Goal: Task Accomplishment & Management: Use online tool/utility

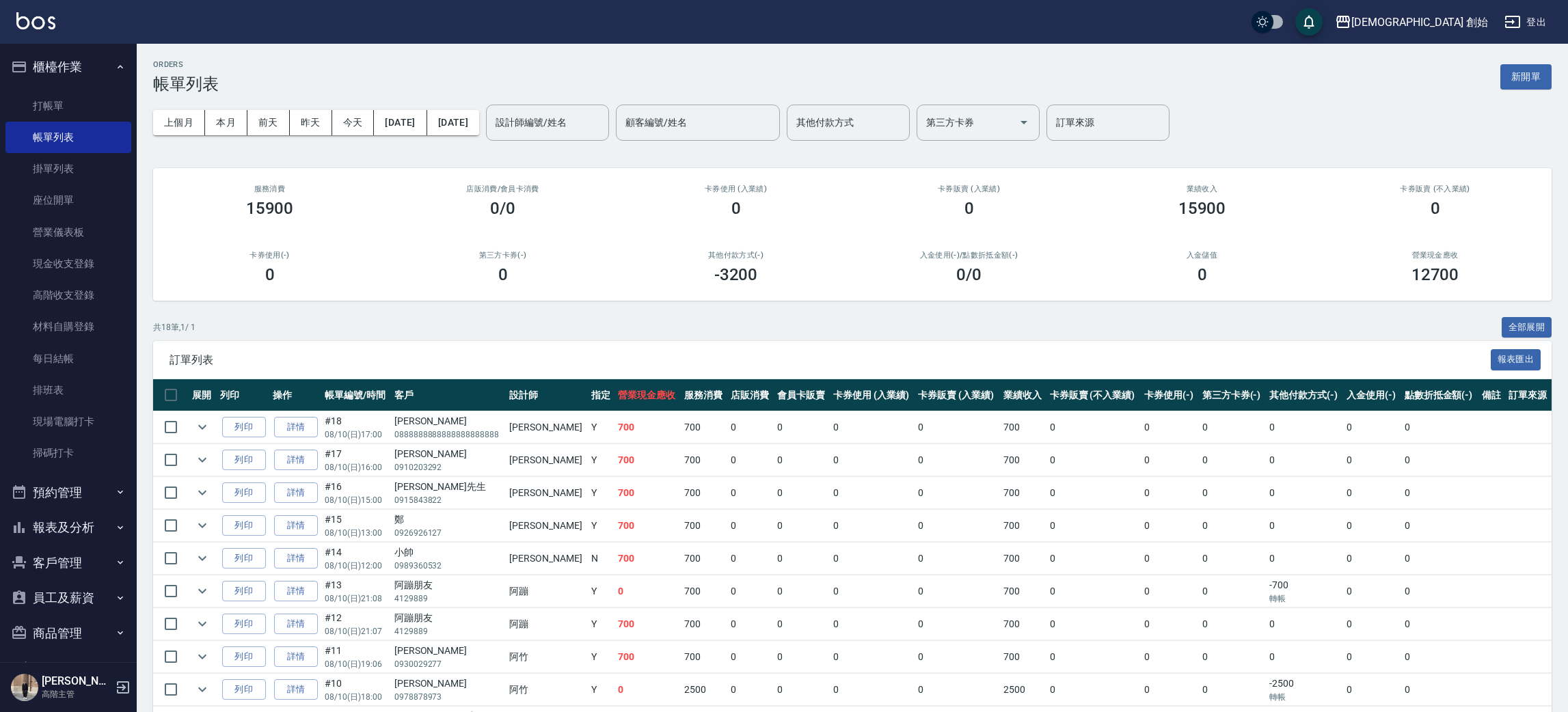
scroll to position [142, 0]
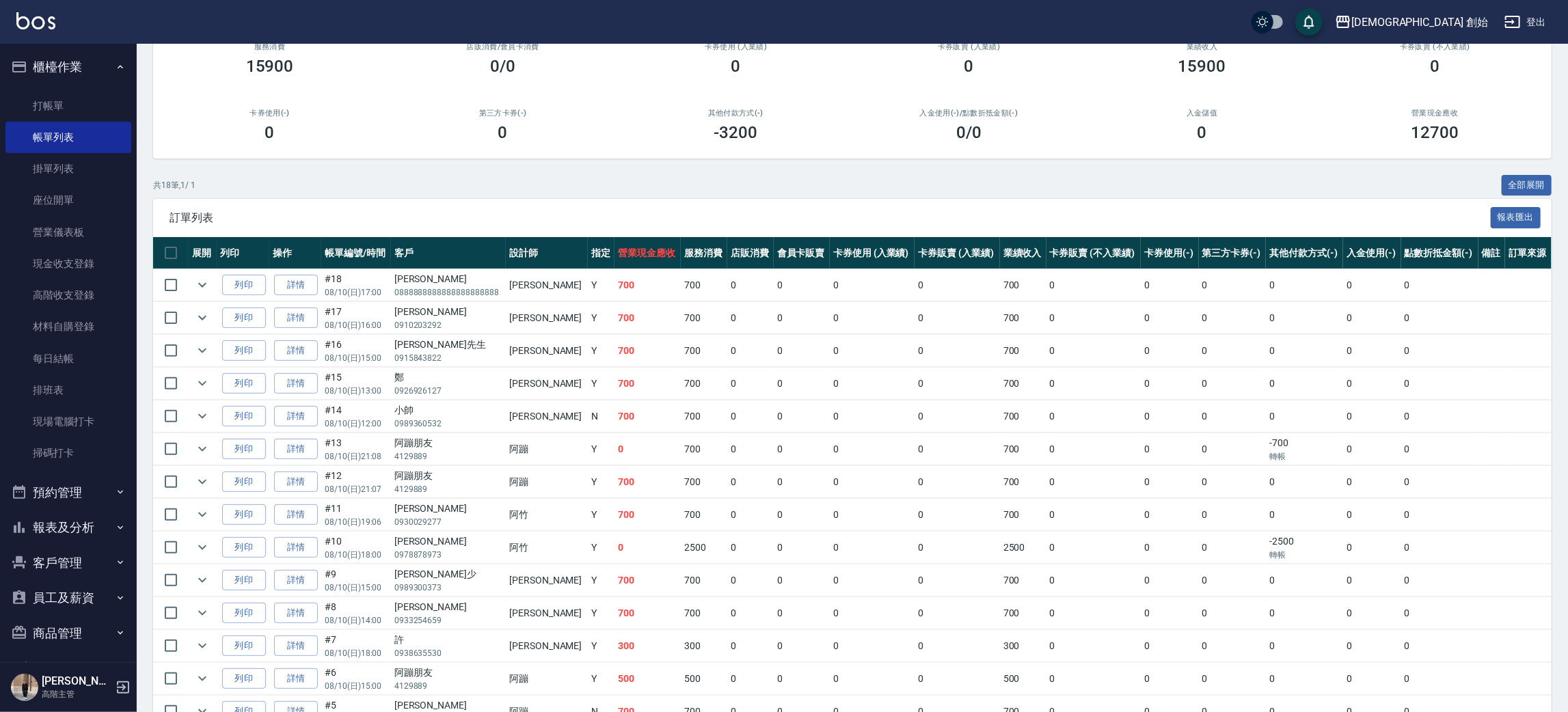
click at [96, 87] on ul "打帳單 帳單列表 掛單列表 座位開單 營業儀表板 現金收支登錄 高階收支登錄 材料自購登錄 每日結帳 排班表 現場電腦打卡 掃碼打卡" at bounding box center [68, 280] width 126 height 390
click at [96, 96] on link "打帳單" at bounding box center [68, 106] width 126 height 32
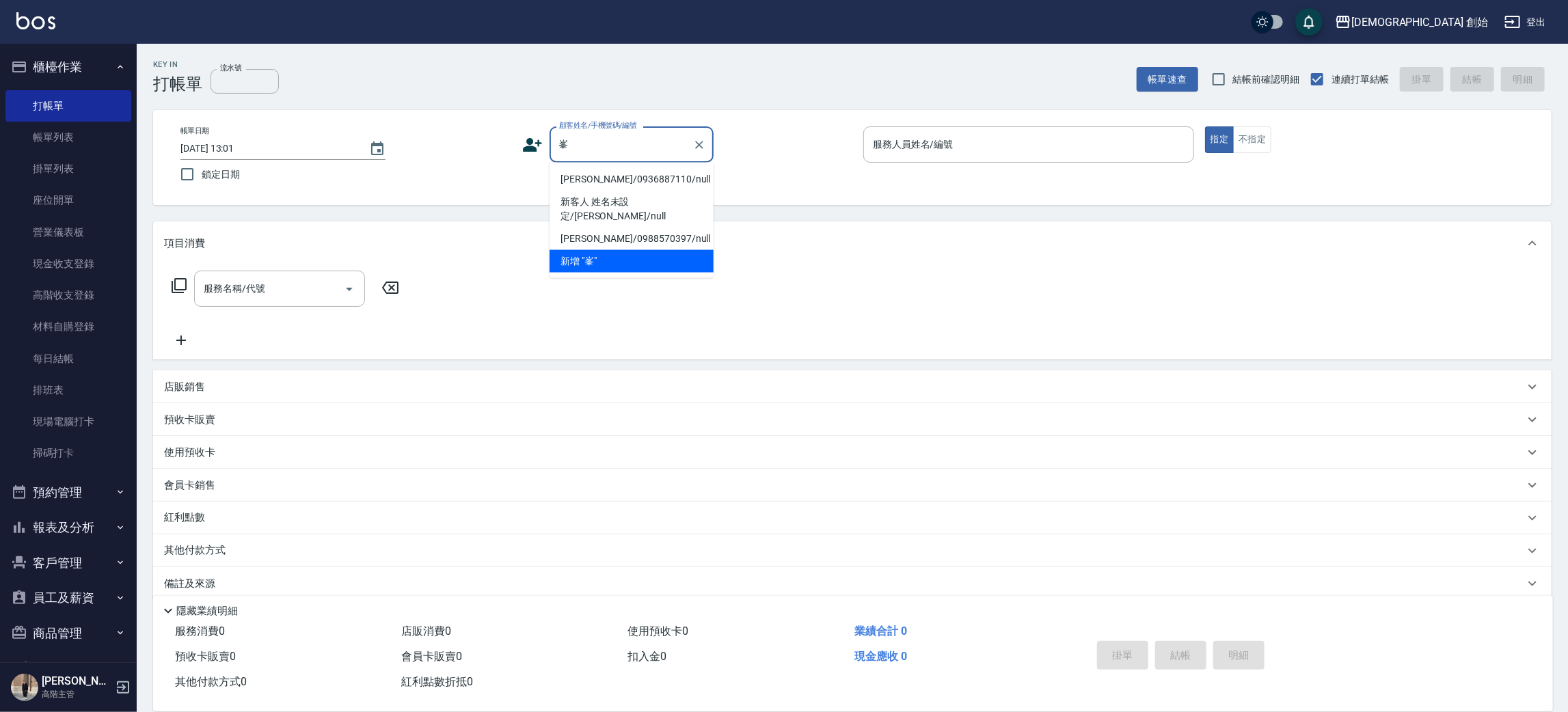
click at [608, 187] on li "[PERSON_NAME]/0936887110/null" at bounding box center [631, 179] width 164 height 22
type input "[PERSON_NAME]/0936887110/null"
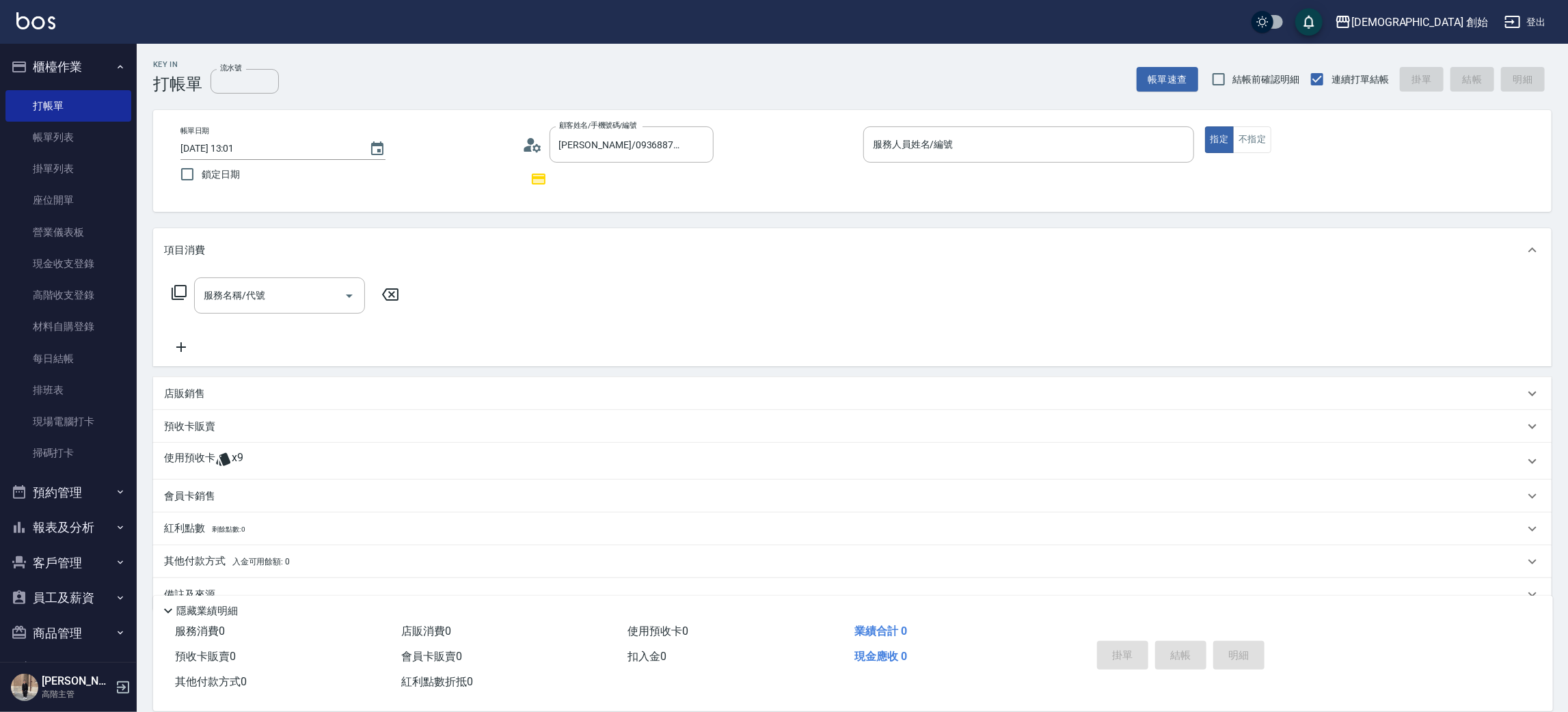
click at [261, 457] on div "使用預收卡 x9" at bounding box center [844, 461] width 1361 height 21
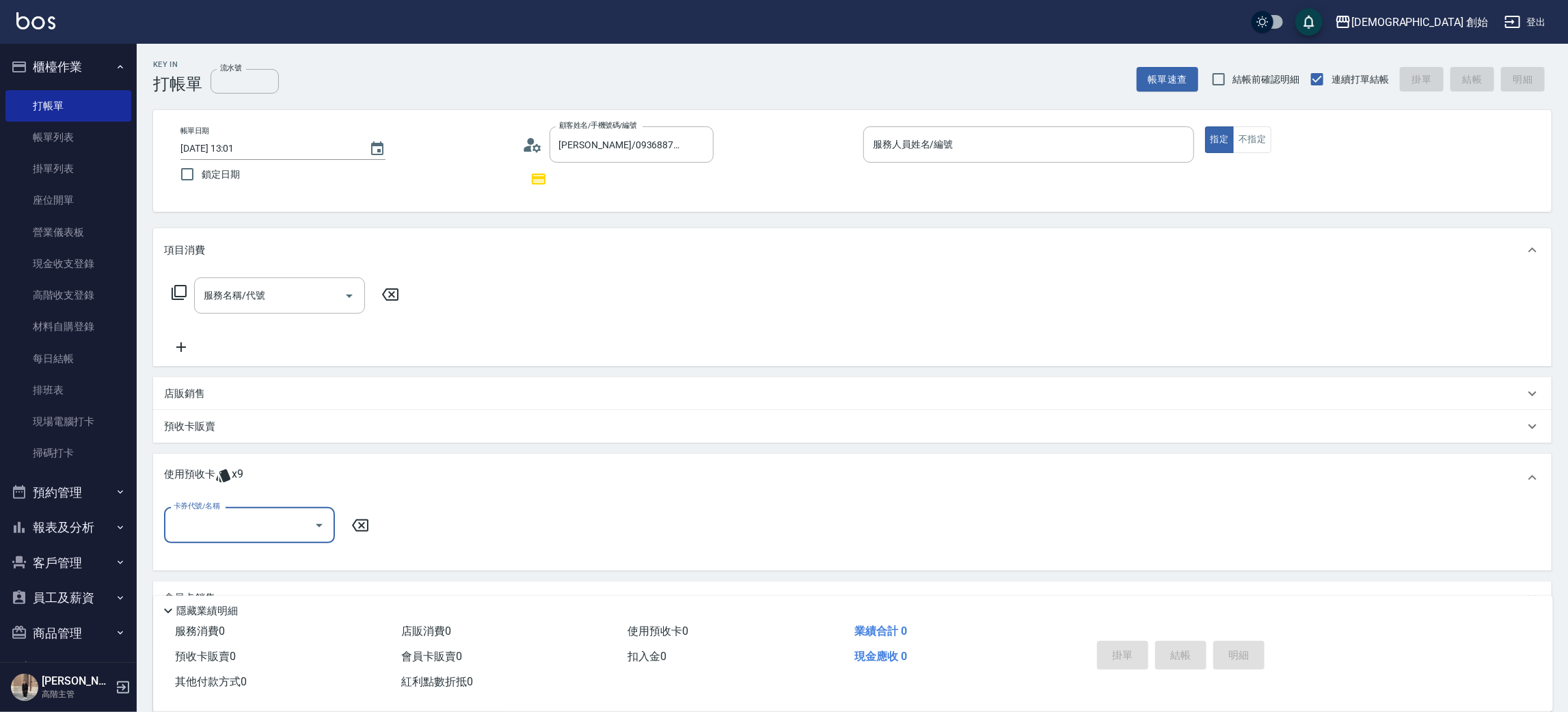
click at [256, 510] on div "卡券代號/名稱" at bounding box center [250, 525] width 171 height 36
click at [260, 524] on input "卡券代號/名稱" at bounding box center [239, 525] width 138 height 24
click at [261, 524] on input "卡券代號/名稱" at bounding box center [239, 525] width 138 height 24
click at [257, 567] on div "儲值7000 剩餘9張" at bounding box center [250, 559] width 171 height 22
type input "儲值7000"
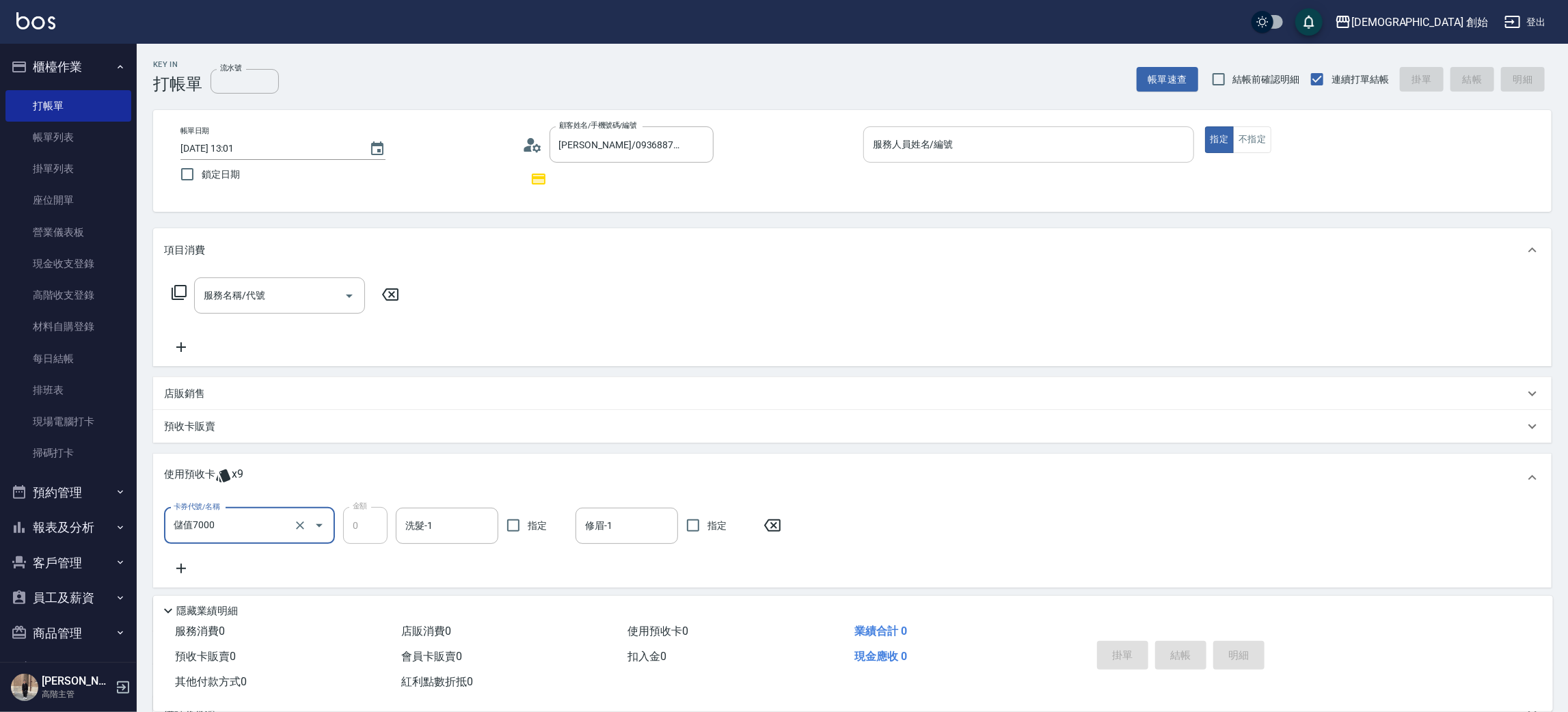
click at [948, 155] on input "服務人員姓名/編號" at bounding box center [1028, 144] width 318 height 24
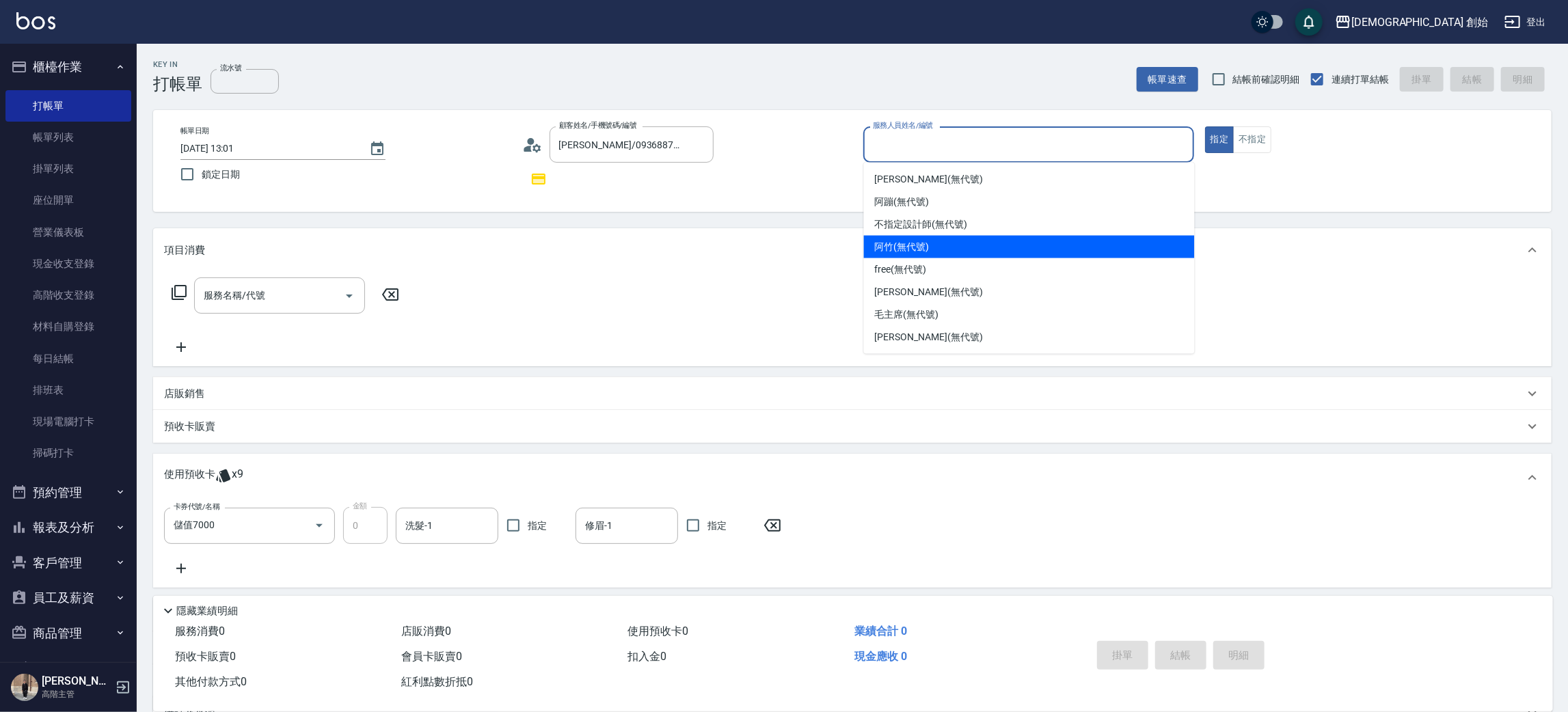
drag, startPoint x: 952, startPoint y: 240, endPoint x: 1006, endPoint y: 229, distance: 55.1
click at [953, 239] on div "阿竹 (無代號)" at bounding box center [1029, 247] width 331 height 22
type input "阿竹 (無代號)"
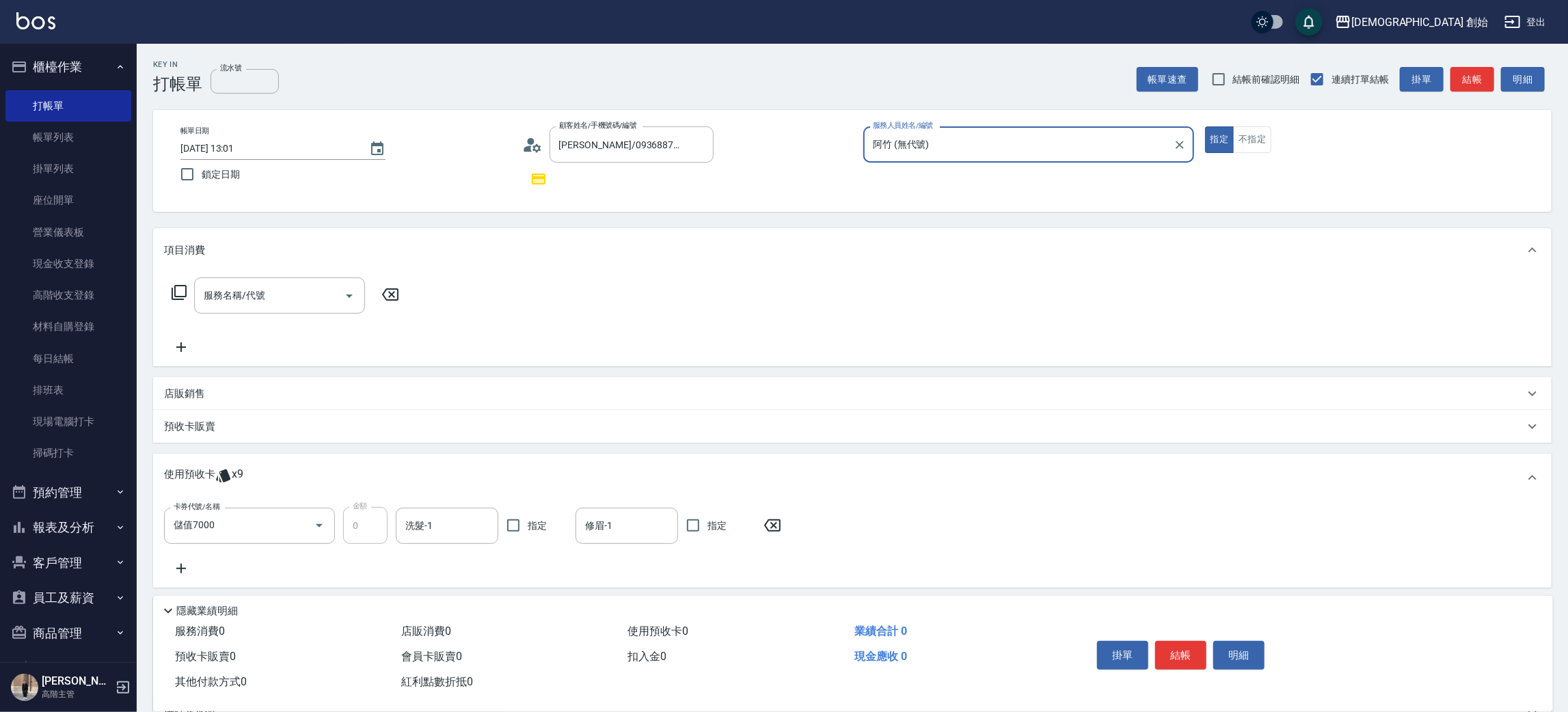
click at [1470, 76] on button "結帳" at bounding box center [1472, 79] width 44 height 25
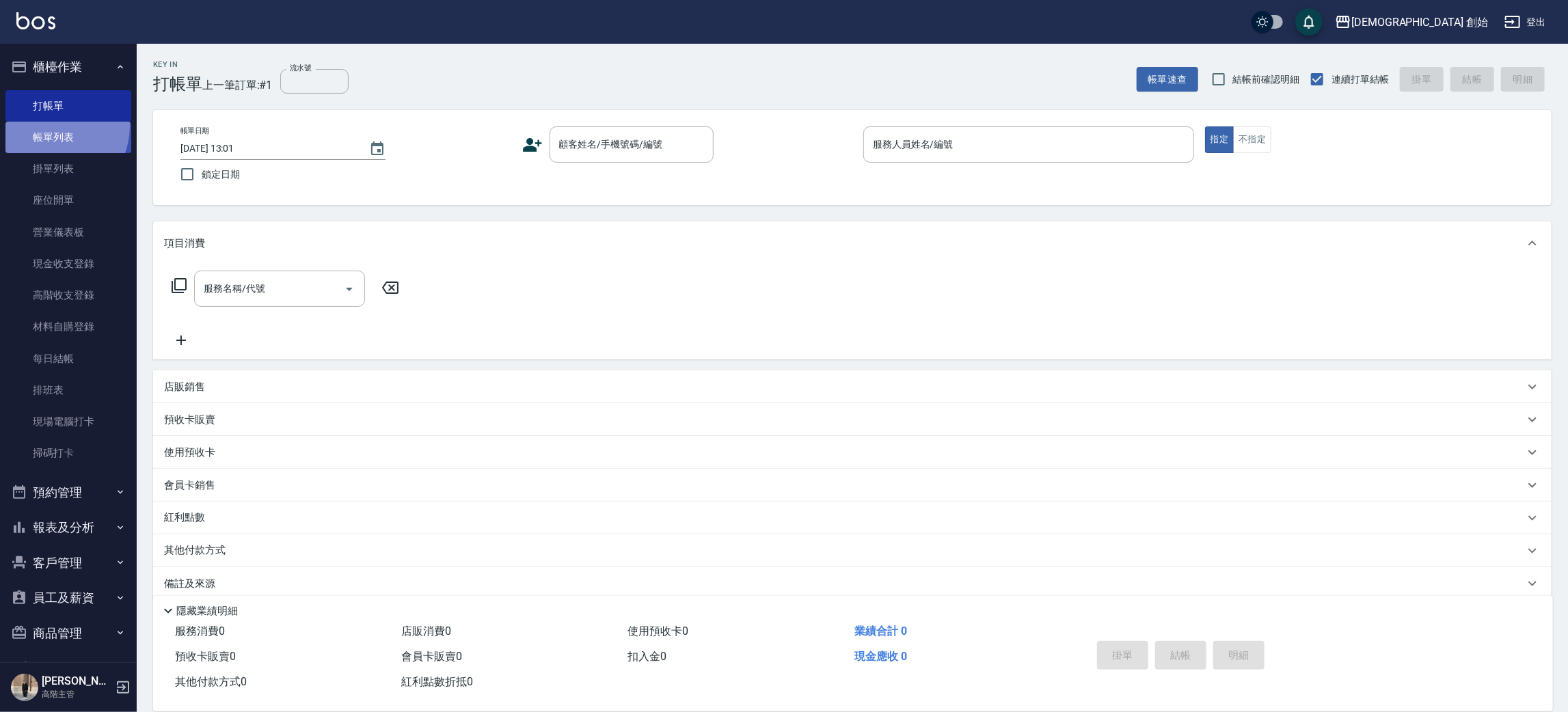
click at [48, 126] on link "帳單列表" at bounding box center [68, 137] width 126 height 32
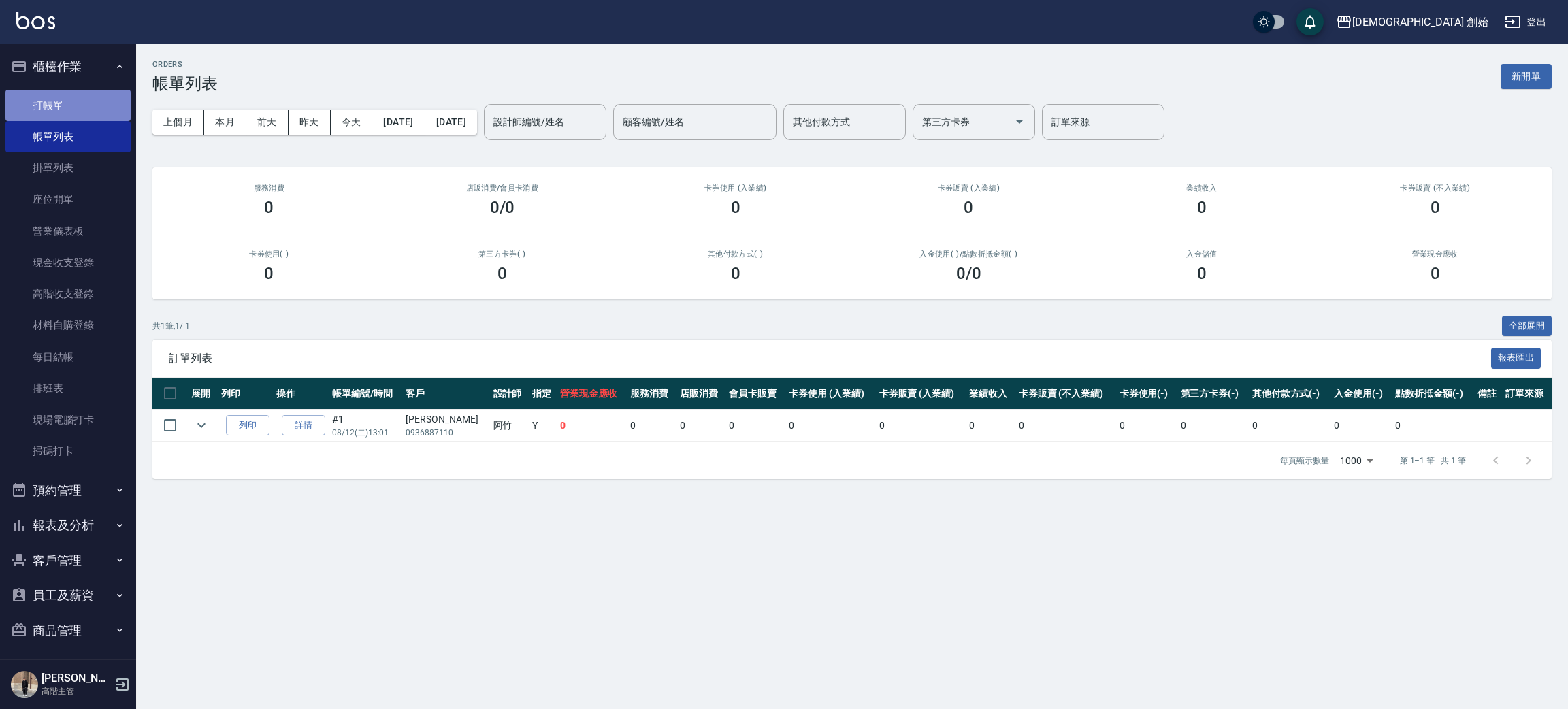
click at [76, 93] on link "打帳單" at bounding box center [68, 105] width 125 height 31
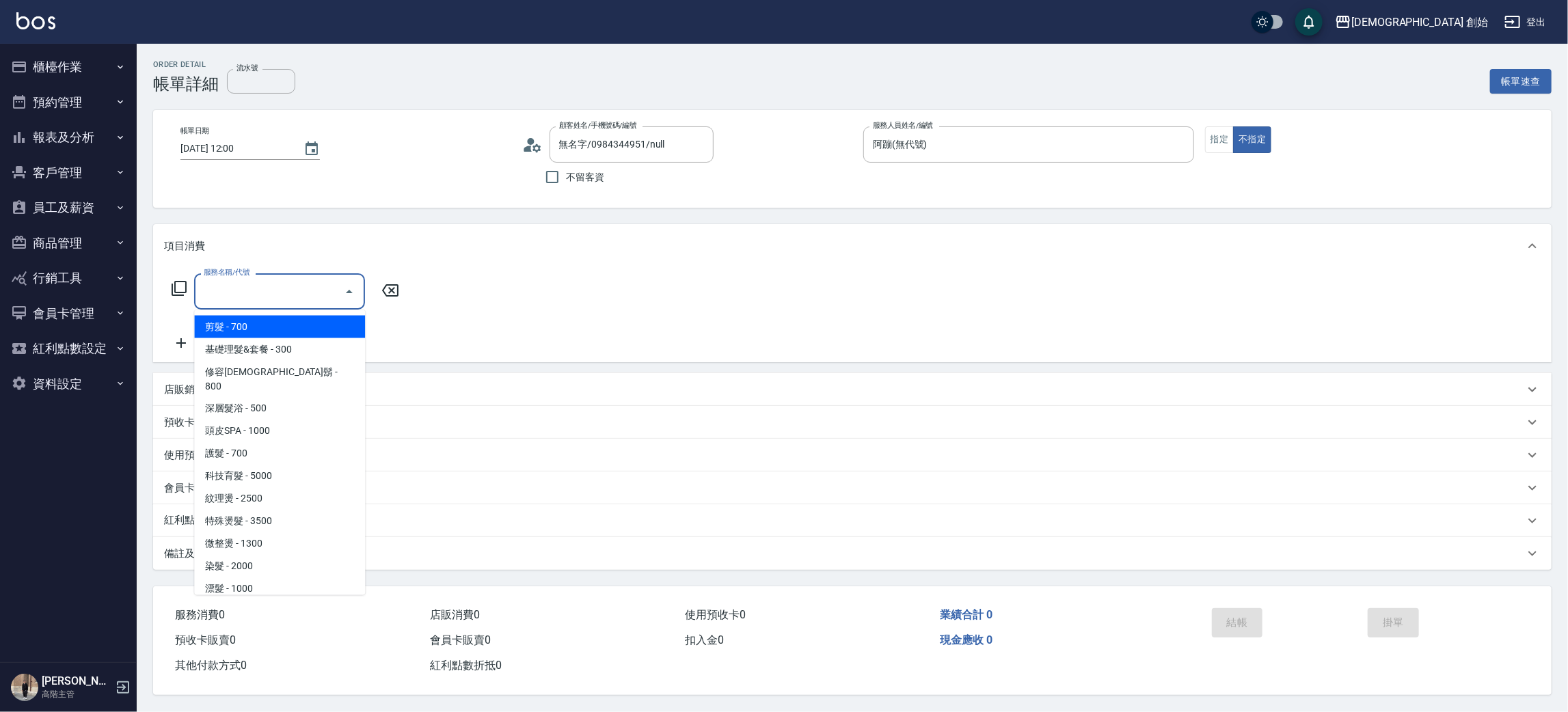
click at [253, 327] on span "剪髮 - 700" at bounding box center [280, 327] width 171 height 22
type input "剪髮(A01)"
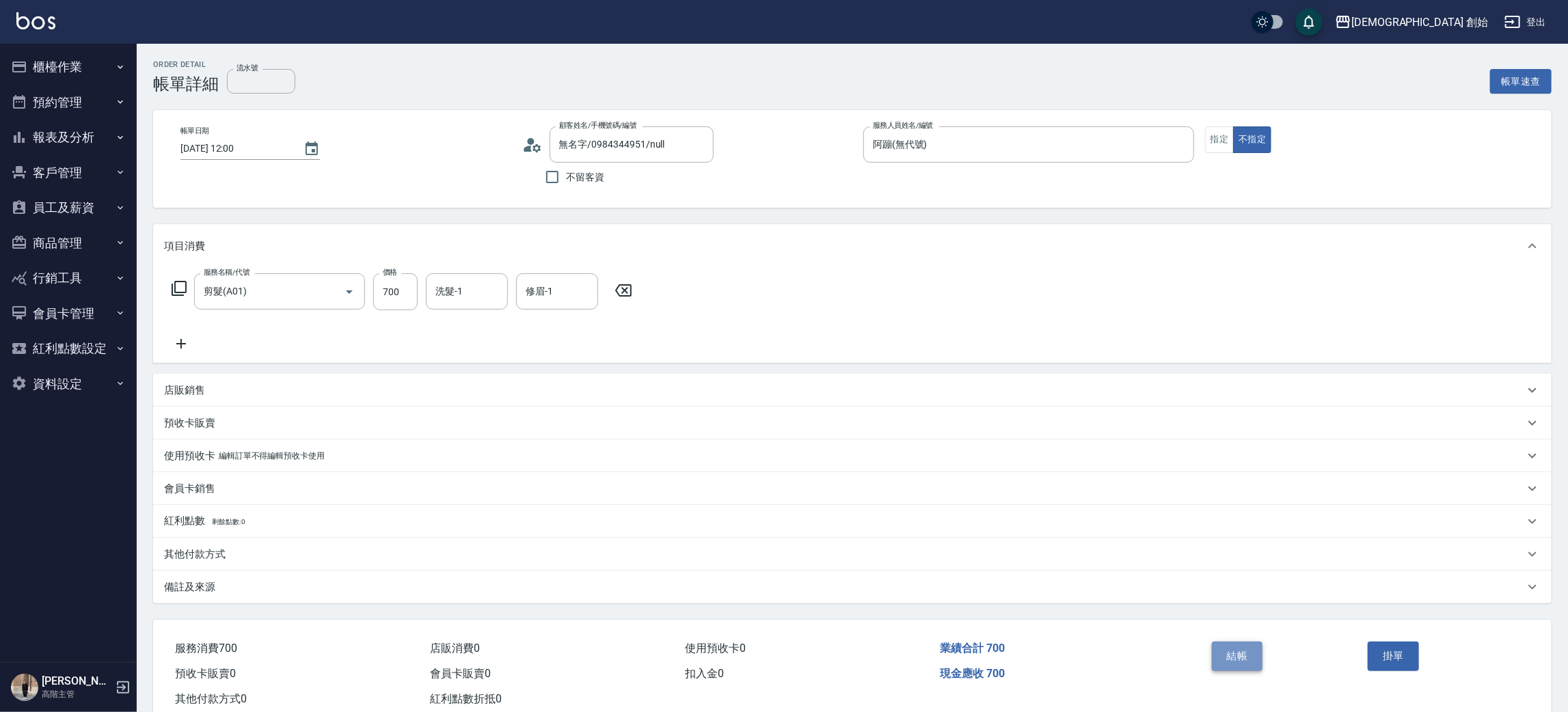
click at [1248, 654] on button "結帳" at bounding box center [1237, 656] width 52 height 29
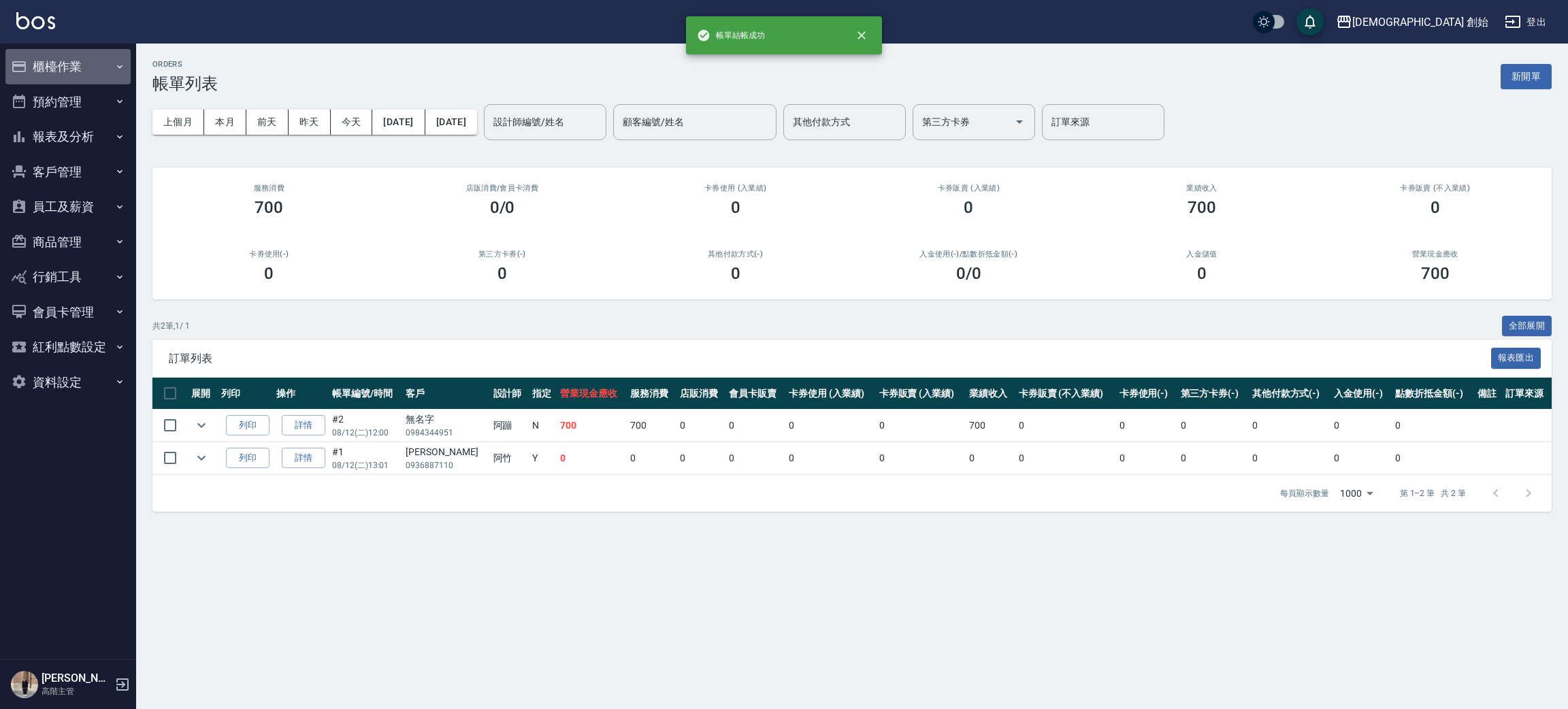
click at [100, 57] on button "櫃檯作業" at bounding box center [68, 67] width 125 height 35
